Goal: Task Accomplishment & Management: Manage account settings

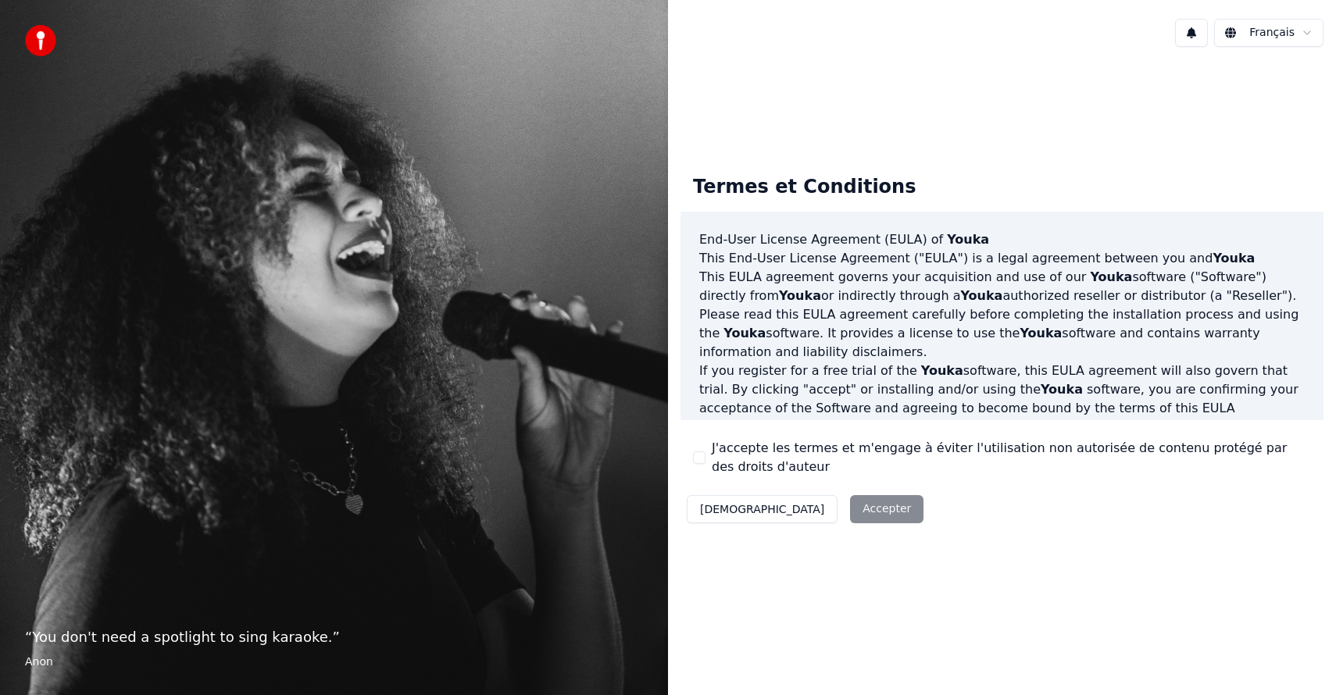
click at [765, 441] on label "J'accepte les termes et m'engage à éviter l'utilisation non autorisée de conten…" at bounding box center [1011, 457] width 599 height 37
click at [705, 452] on button "J'accepte les termes et m'engage à éviter l'utilisation non autorisée de conten…" at bounding box center [699, 458] width 12 height 12
click at [850, 503] on button "Accepter" at bounding box center [886, 509] width 73 height 28
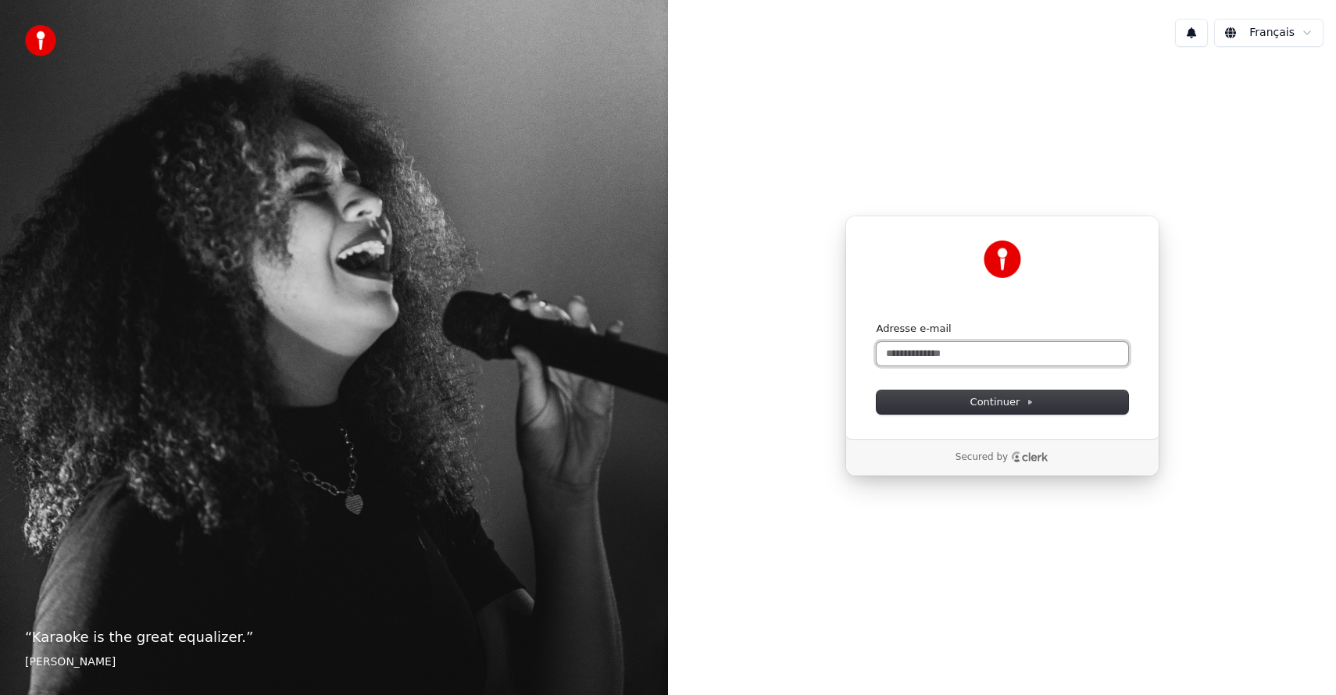
click at [905, 355] on input "Adresse e-mail" at bounding box center [1002, 353] width 252 height 23
click at [876, 322] on button "submit" at bounding box center [876, 322] width 0 height 0
type input "**********"
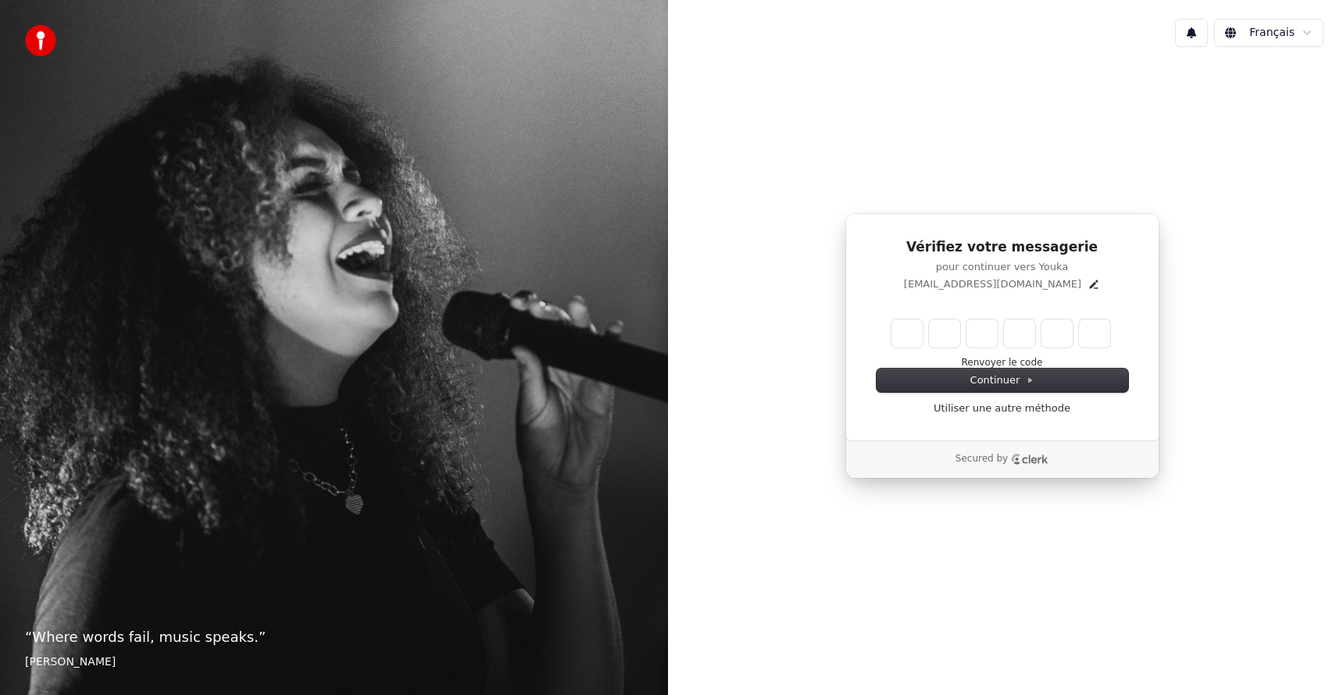
type input "******"
type input "*"
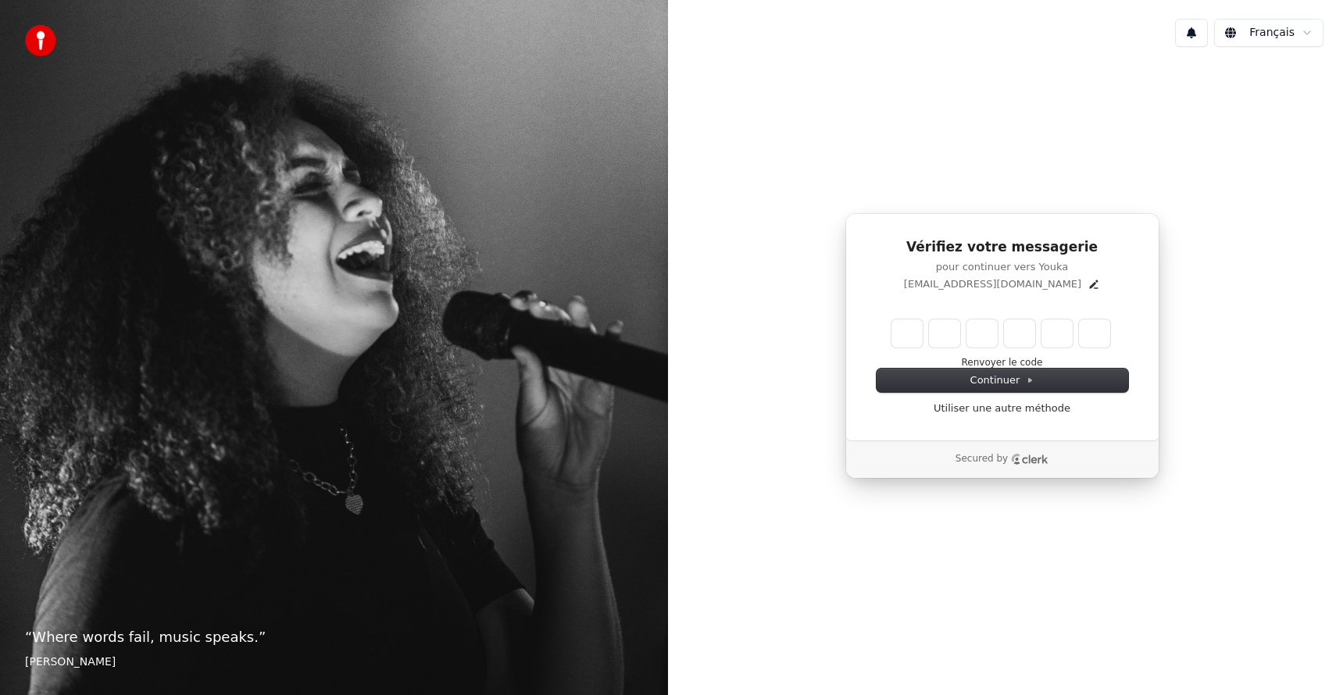
type input "*"
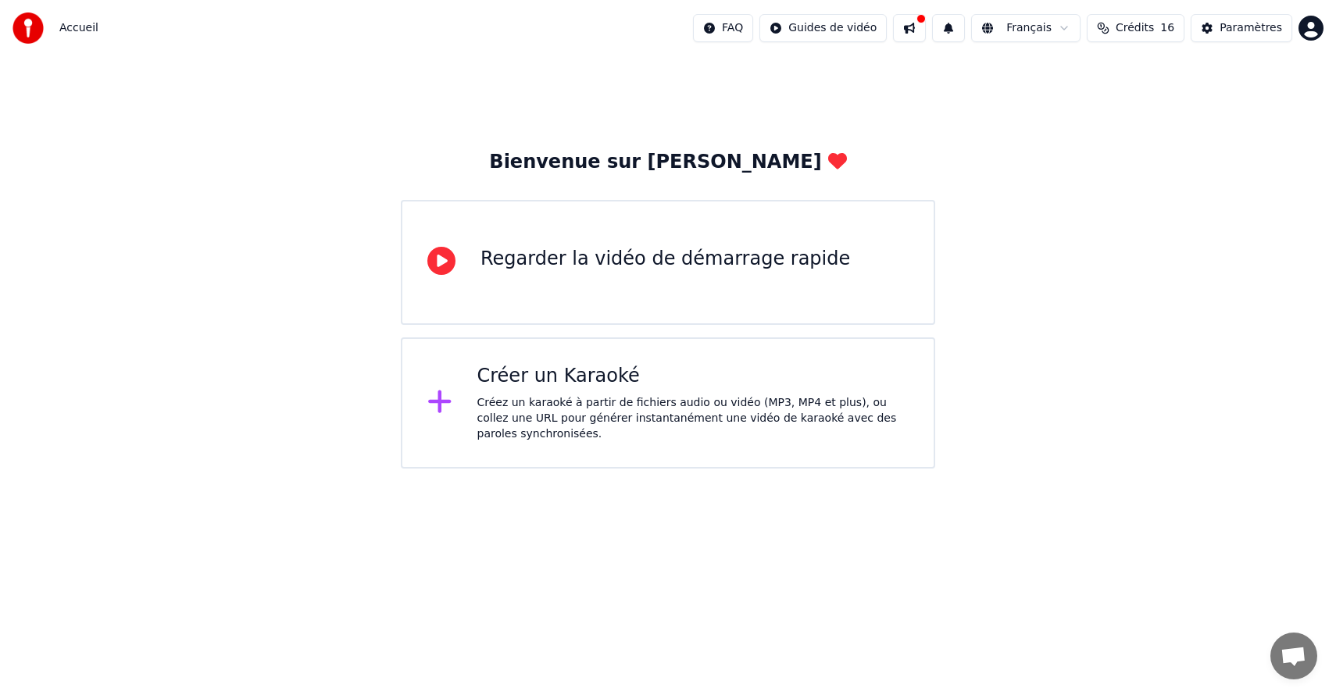
click at [1125, 109] on div "Bienvenue sur Youka Regarder la vidéo de démarrage rapide Créer un Karaoké Crée…" at bounding box center [668, 262] width 1336 height 412
click at [1212, 34] on button "Paramètres" at bounding box center [1241, 28] width 102 height 28
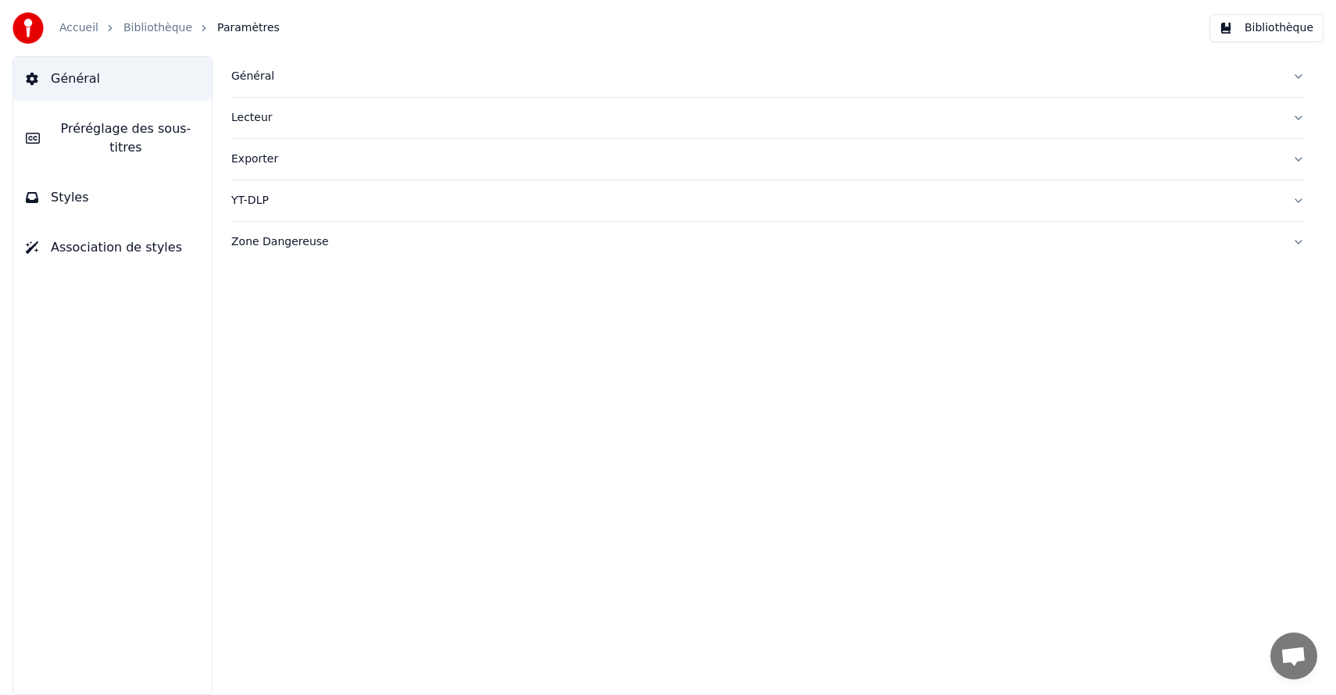
click at [98, 261] on button "Association de styles" at bounding box center [112, 248] width 198 height 44
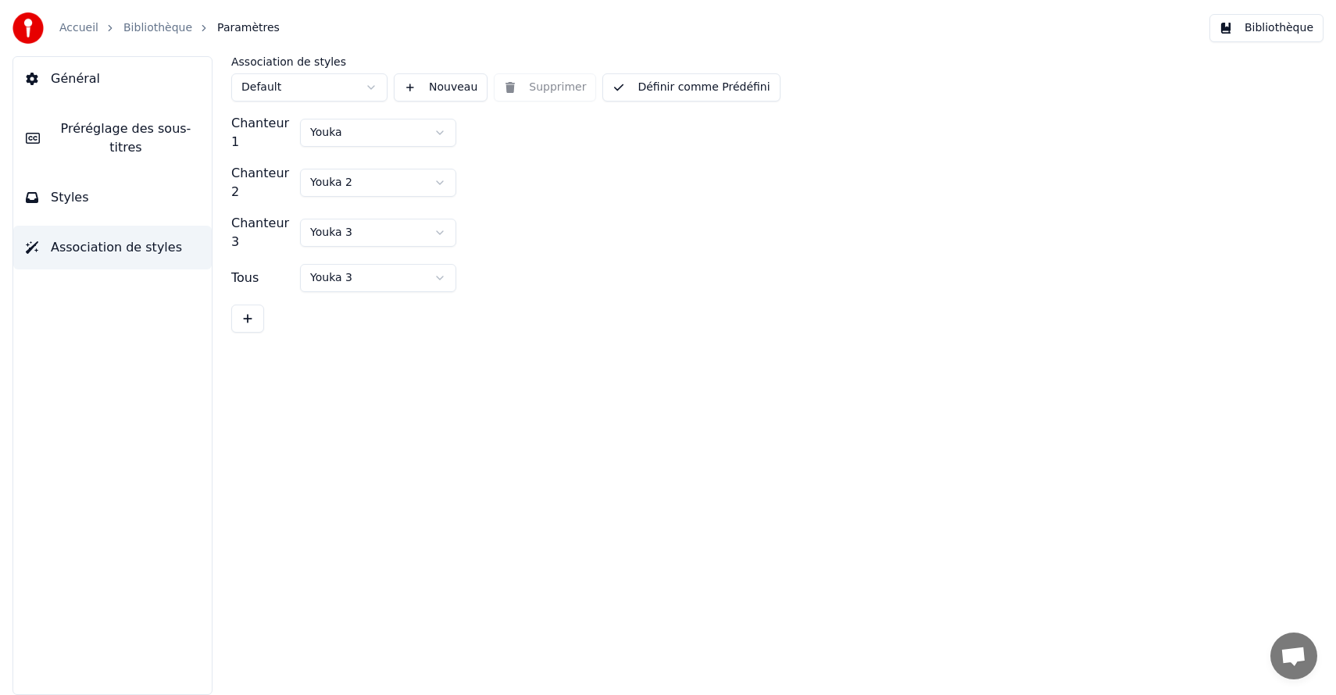
click at [86, 31] on link "Accueil" at bounding box center [78, 28] width 39 height 16
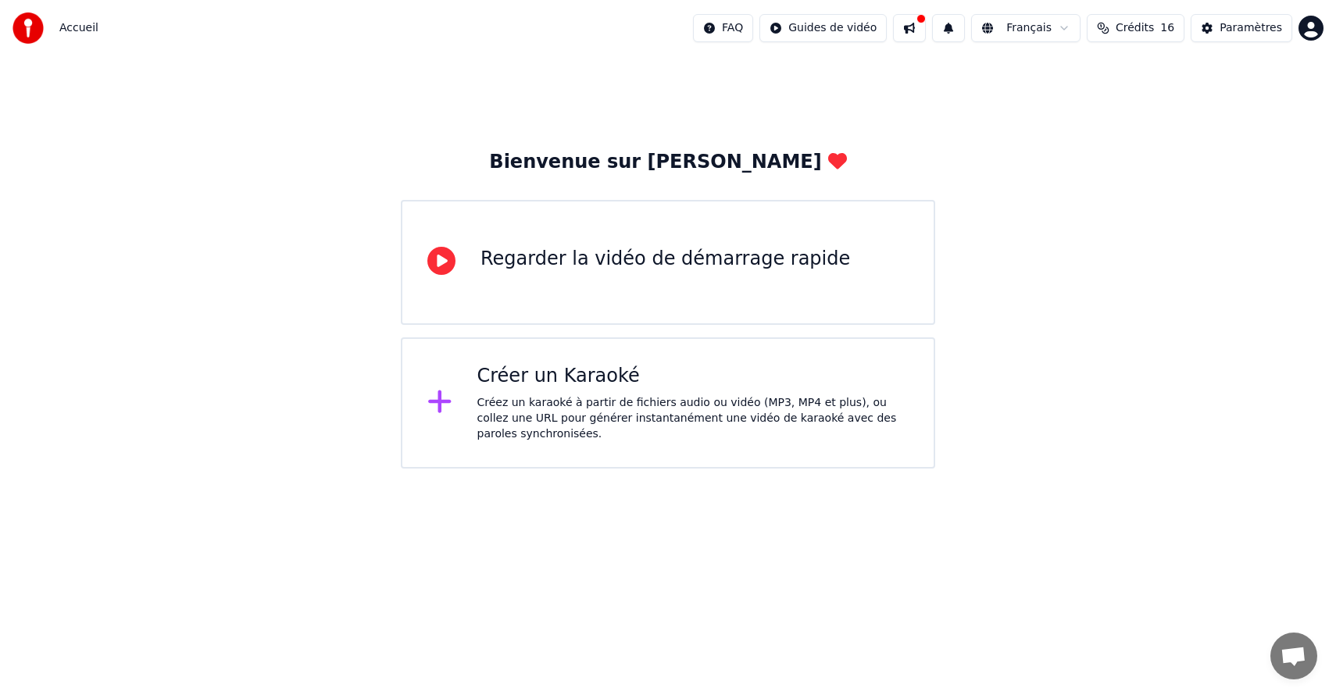
click at [491, 101] on div "Bienvenue sur Youka Regarder la vidéo de démarrage rapide Créer un Karaoké Crée…" at bounding box center [668, 262] width 1336 height 412
